Goal: Information Seeking & Learning: Learn about a topic

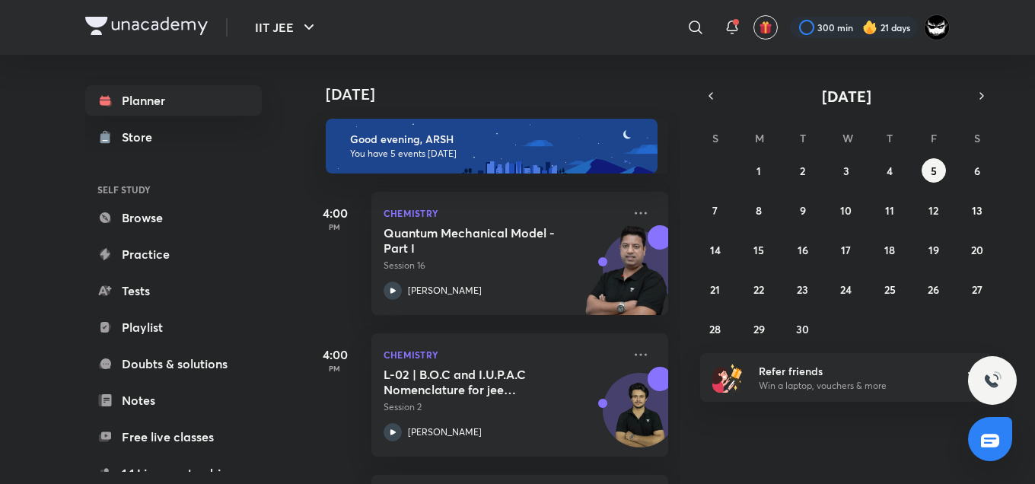
click at [620, 87] on h4 "[DATE]" at bounding box center [505, 94] width 358 height 18
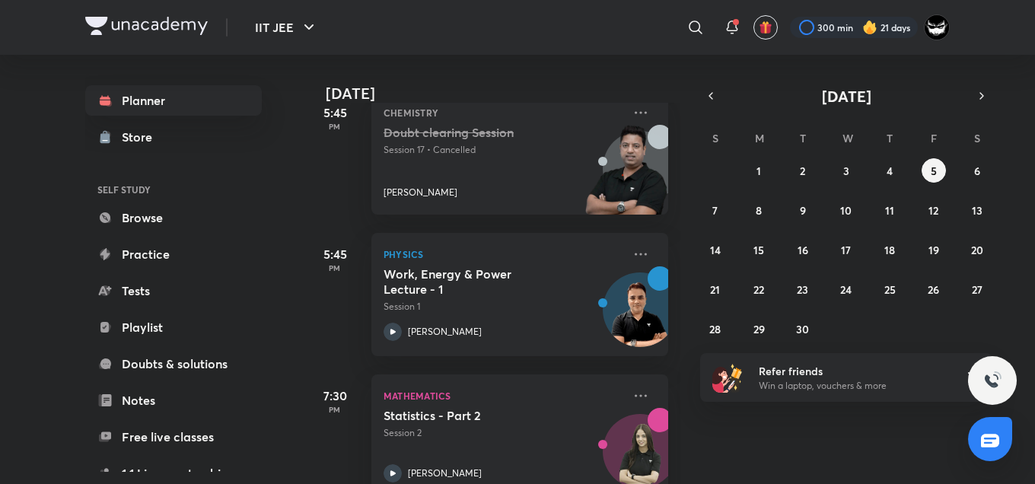
scroll to position [420, 0]
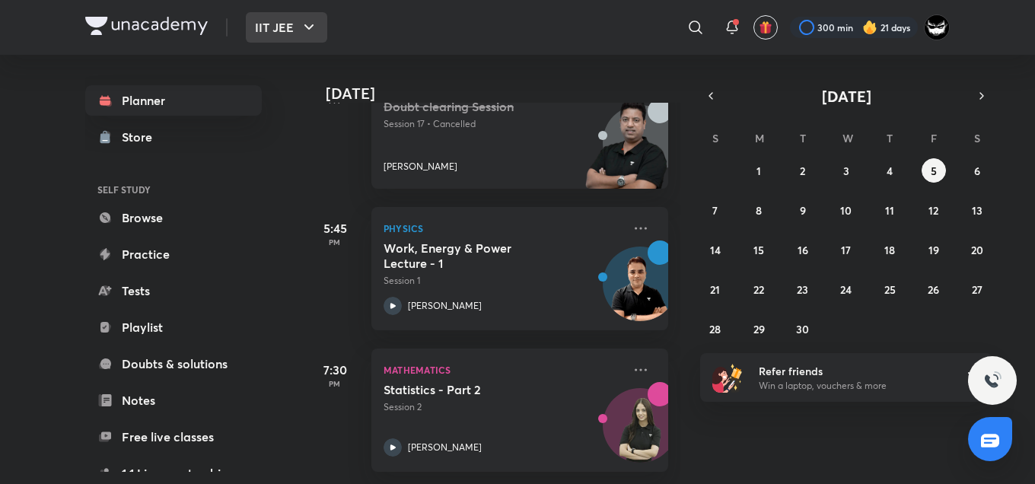
click at [287, 18] on button "IIT JEE" at bounding box center [286, 27] width 81 height 30
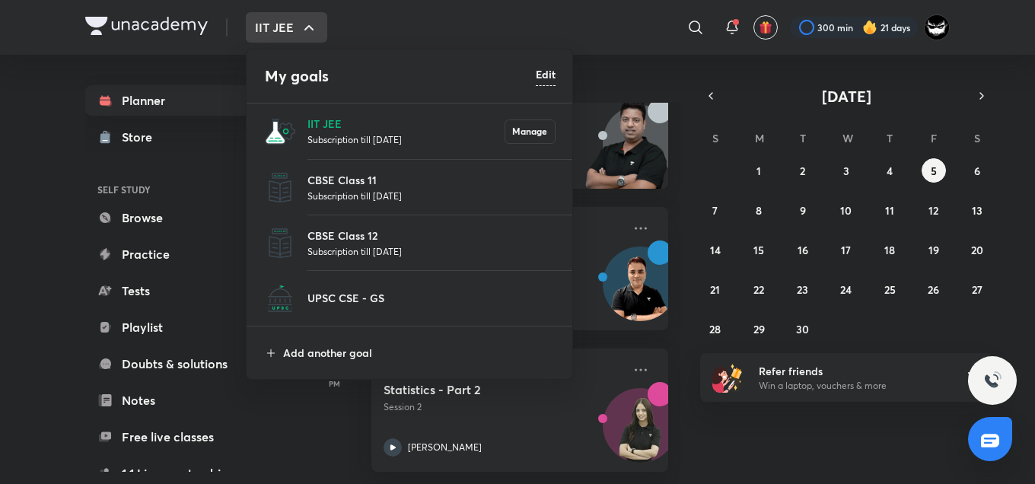
click at [371, 197] on p "Subscription till [DATE]" at bounding box center [431, 195] width 248 height 15
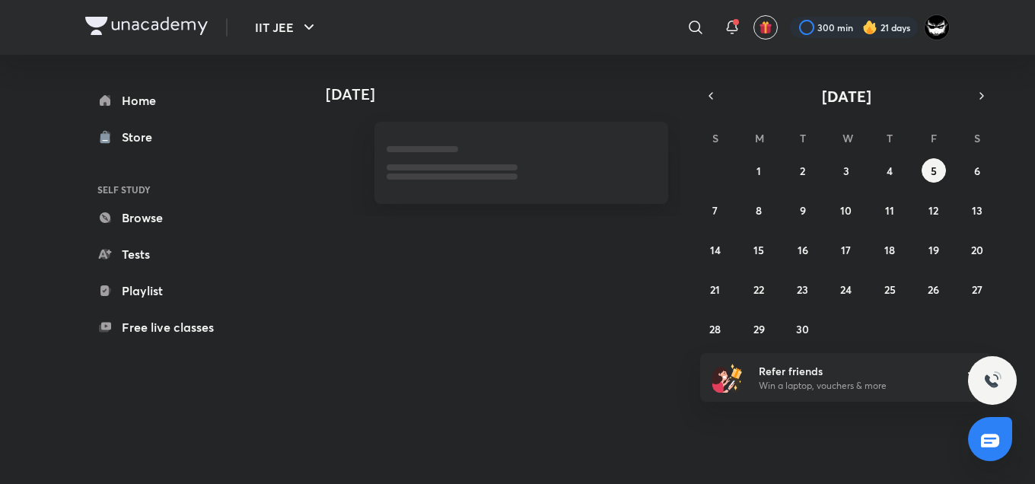
click at [628, 100] on h4 "[DATE]" at bounding box center [505, 94] width 358 height 18
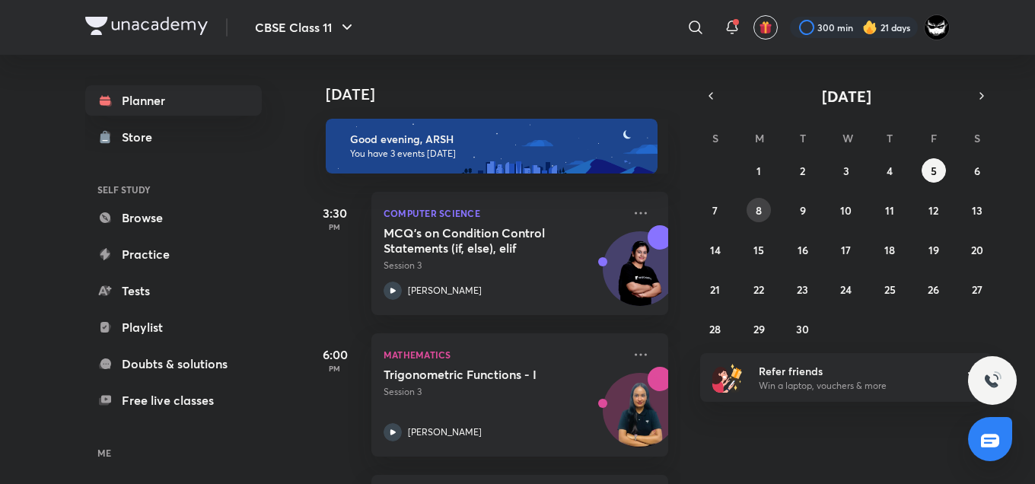
click at [768, 205] on button "8" at bounding box center [759, 210] width 24 height 24
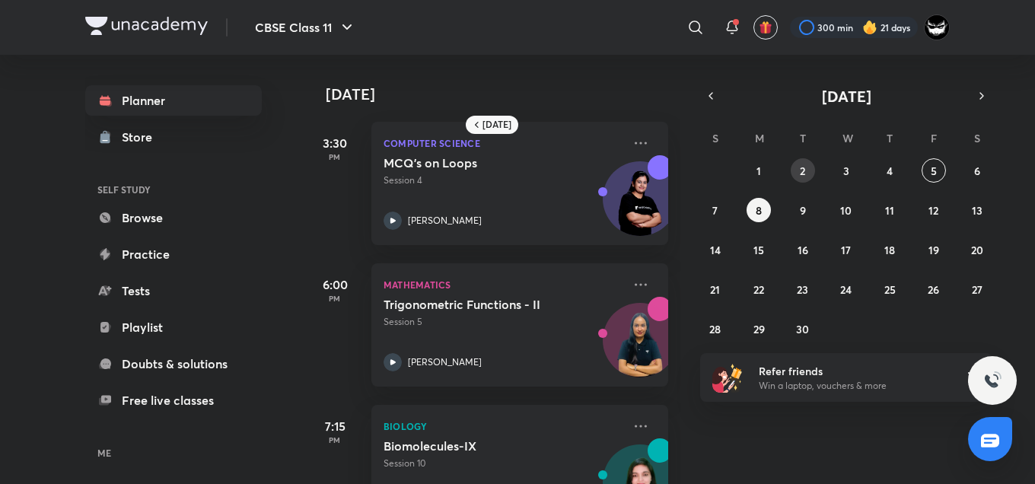
click at [800, 170] on abbr "2" at bounding box center [802, 171] width 5 height 14
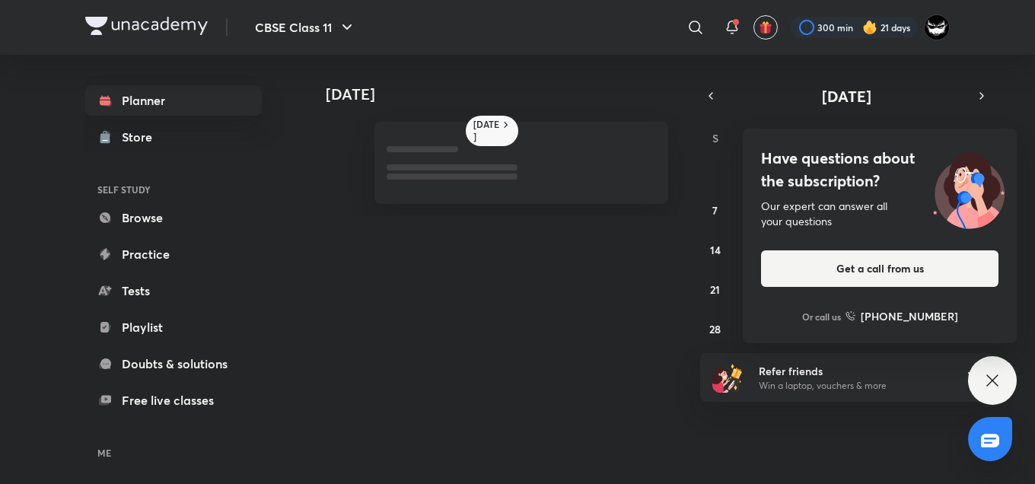
click at [827, 173] on h4 "Have questions about the subscription?" at bounding box center [879, 170] width 237 height 46
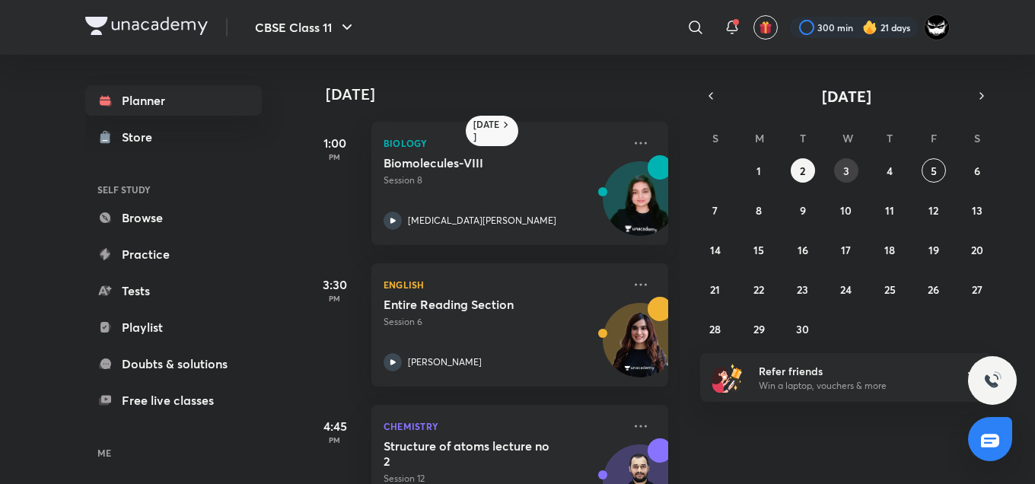
click at [852, 170] on button "3" at bounding box center [846, 170] width 24 height 24
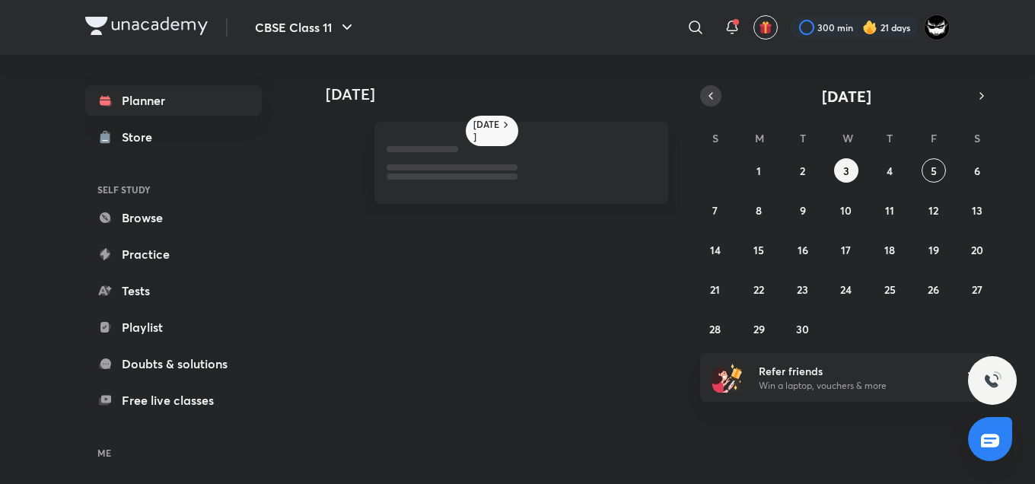
click at [714, 86] on button "button" at bounding box center [710, 95] width 21 height 21
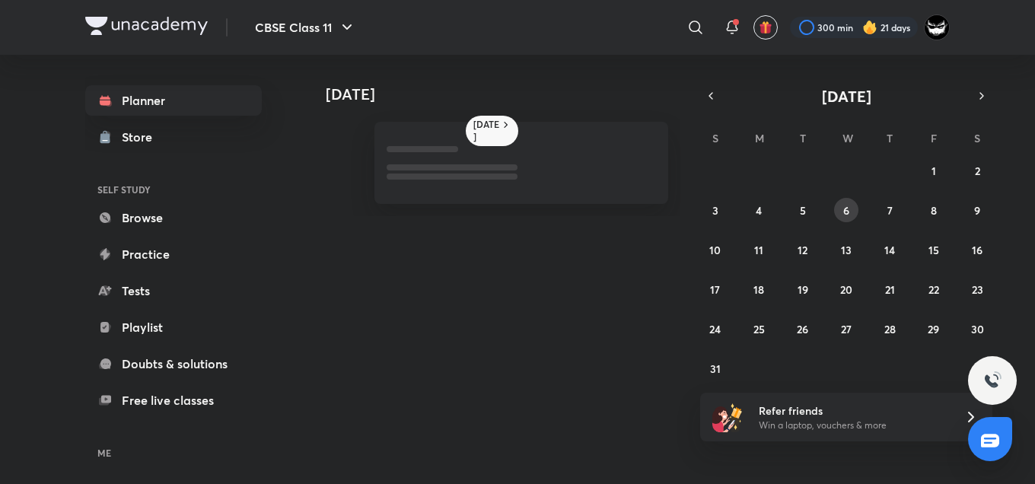
click at [849, 219] on button "6" at bounding box center [846, 210] width 24 height 24
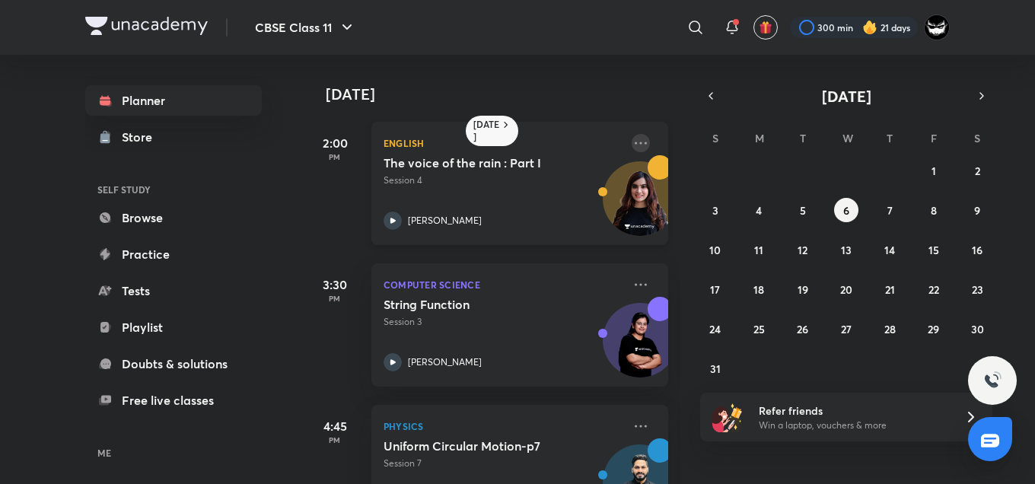
click at [632, 139] on icon at bounding box center [641, 143] width 18 height 18
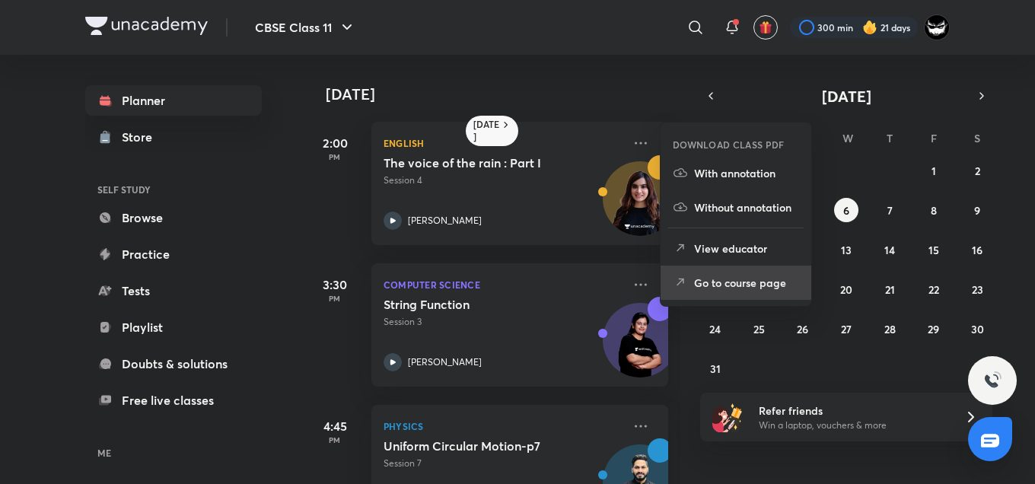
click at [763, 289] on p "Go to course page" at bounding box center [746, 283] width 105 height 16
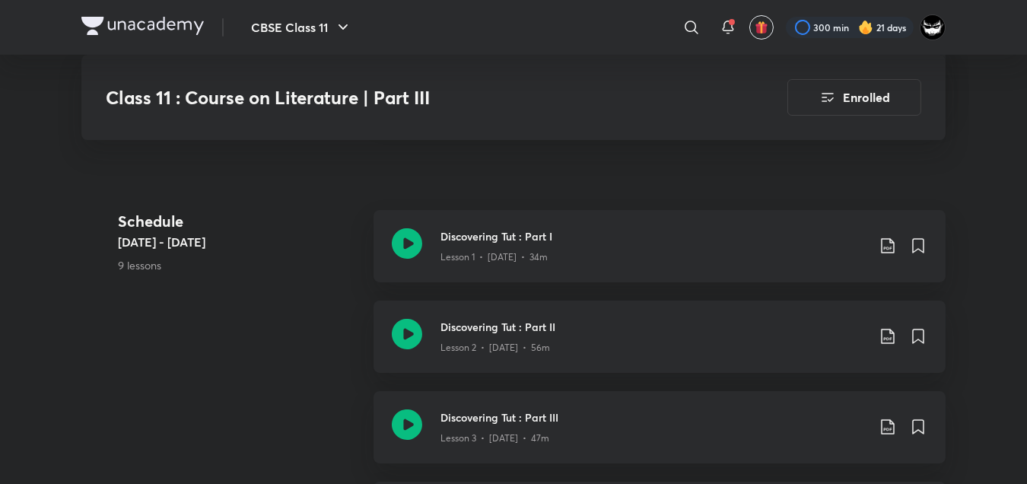
scroll to position [568, 0]
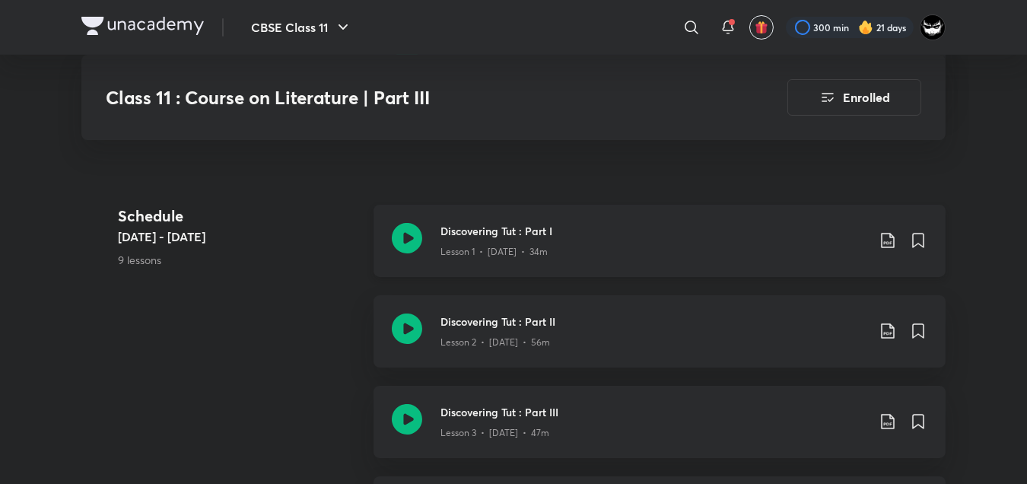
click at [536, 232] on h3 "Discovering Tut : Part I" at bounding box center [654, 231] width 426 height 16
click at [622, 323] on h3 "Discovering Tut : Part II" at bounding box center [654, 322] width 426 height 16
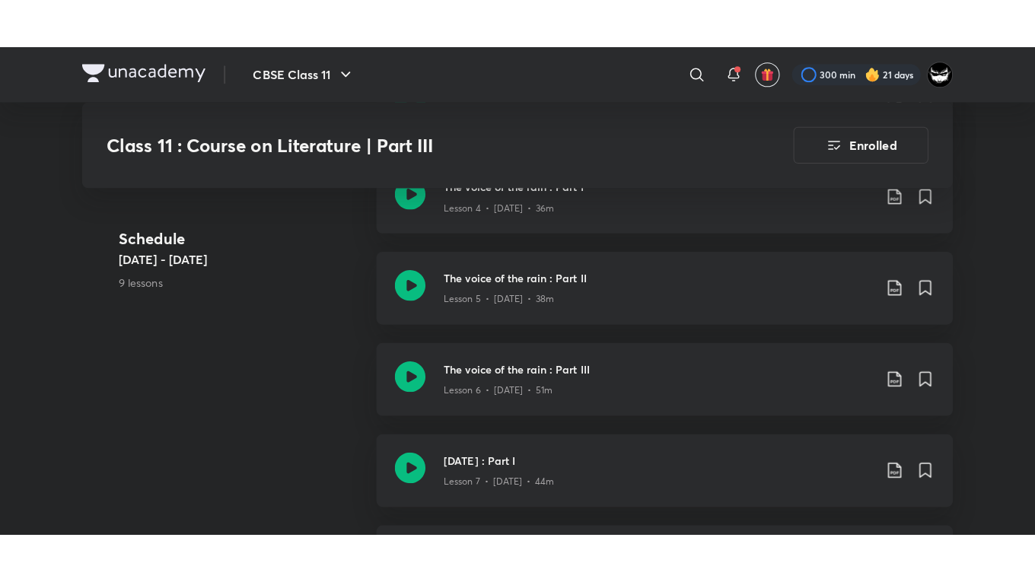
scroll to position [992, 0]
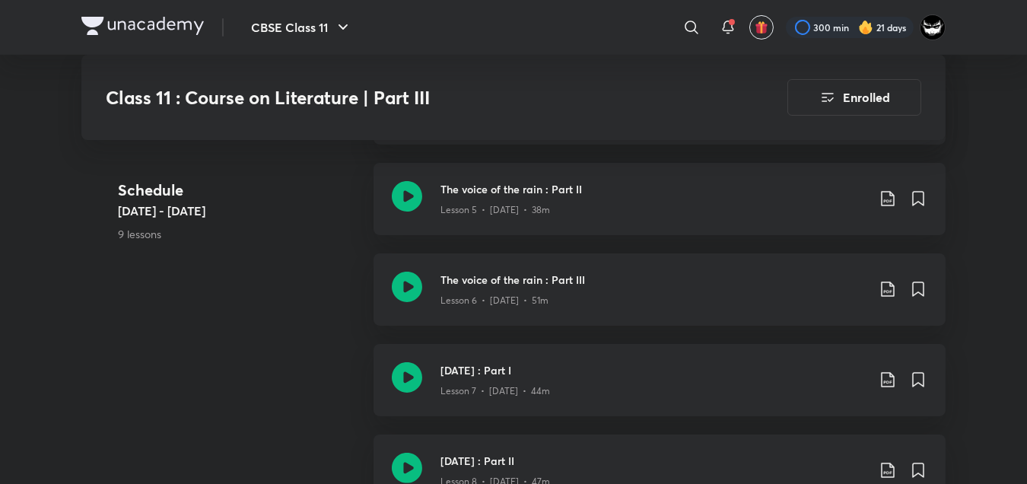
scroll to position [1005, 0]
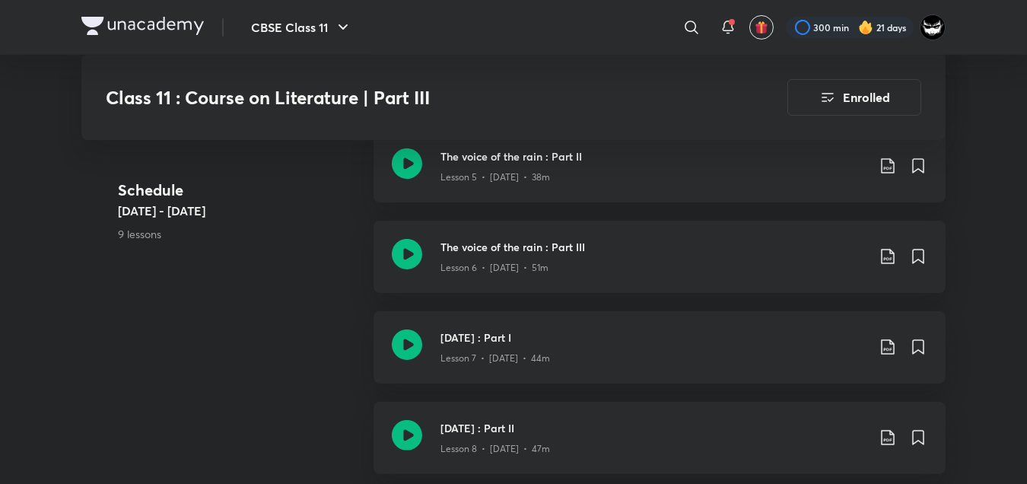
click at [324, 310] on div "Schedule Jul 24 - Aug 21 9 lessons Discovering Tut : Part I Lesson 1 • Jul 24 •…" at bounding box center [513, 175] width 864 height 815
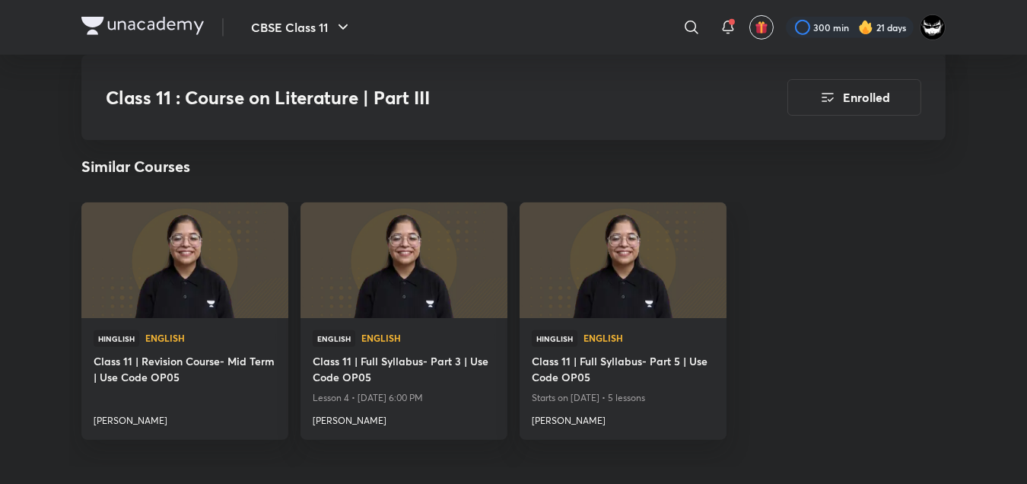
scroll to position [1505, 0]
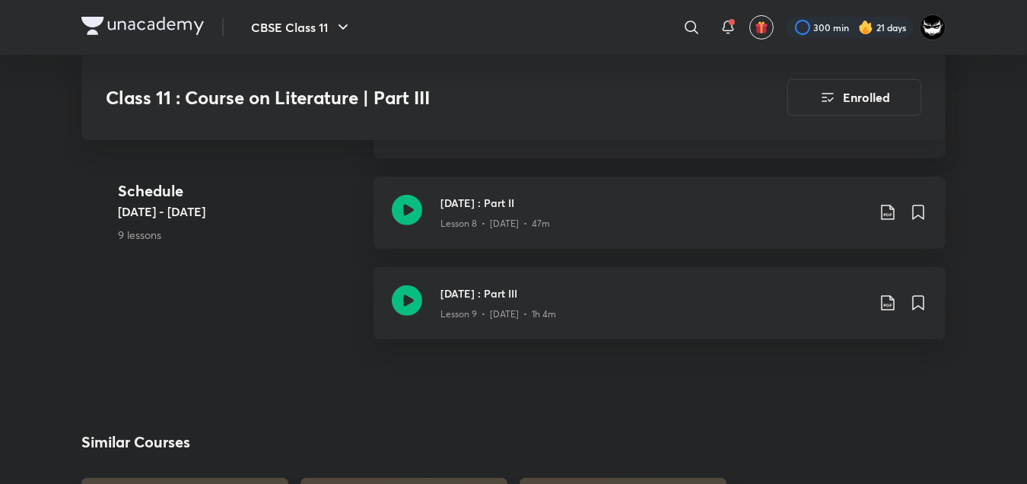
scroll to position [1208, 0]
